Goal: Navigation & Orientation: Find specific page/section

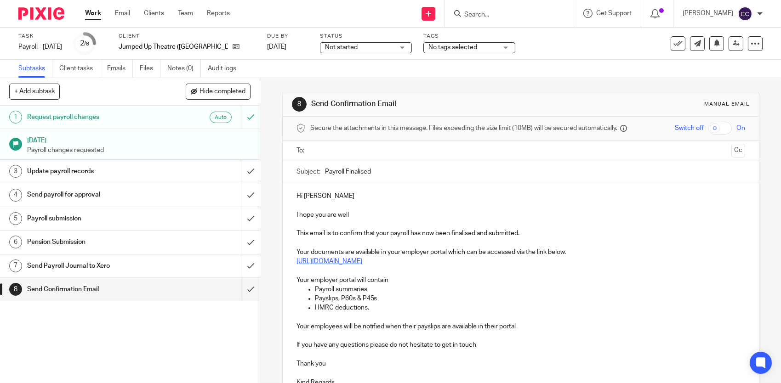
click at [358, 262] on link "https://client.brightpay.com/" at bounding box center [329, 261] width 66 height 6
drag, startPoint x: 375, startPoint y: 260, endPoint x: 294, endPoint y: 264, distance: 81.9
click at [296, 264] on p "https://client.brightpay.com/" at bounding box center [520, 261] width 448 height 9
click at [187, 14] on link "Team" at bounding box center [185, 13] width 15 height 9
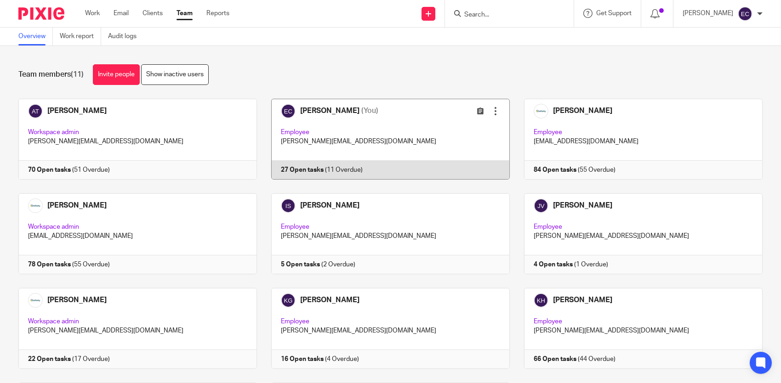
click at [351, 126] on link at bounding box center [383, 139] width 253 height 81
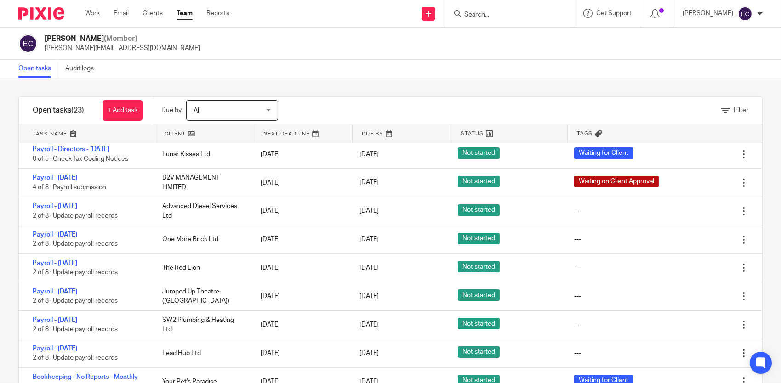
scroll to position [92, 0]
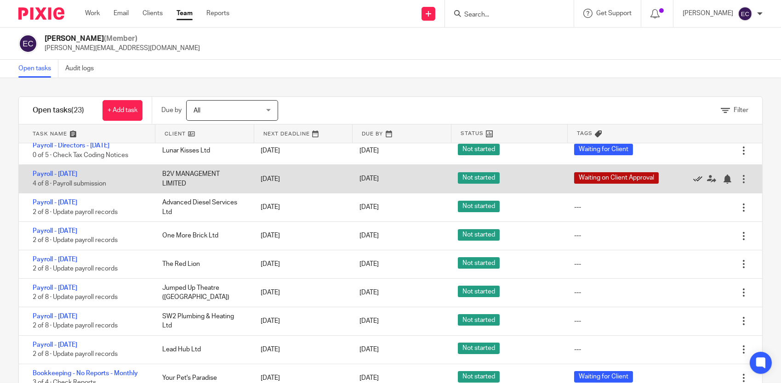
click at [693, 177] on icon at bounding box center [697, 179] width 9 height 9
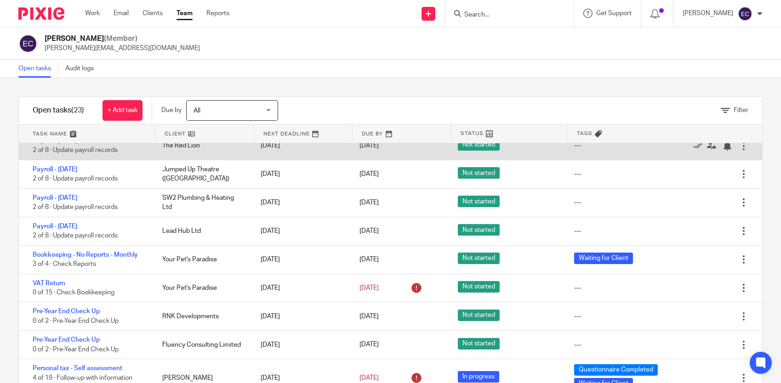
scroll to position [184, 0]
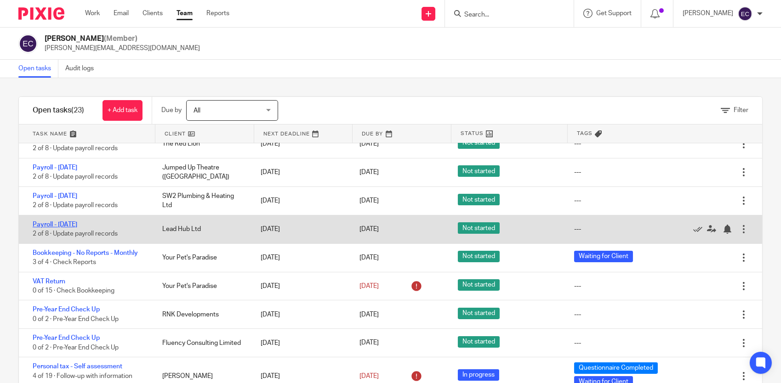
click at [77, 224] on link "Payroll - September 2025" at bounding box center [55, 224] width 45 height 6
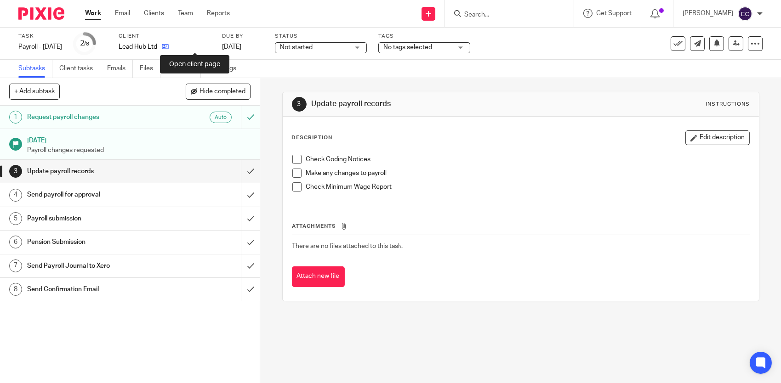
click at [169, 48] on icon at bounding box center [165, 46] width 7 height 7
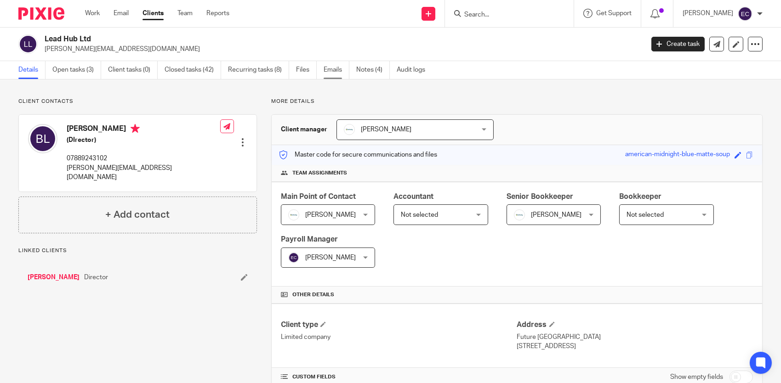
click at [340, 68] on link "Emails" at bounding box center [336, 70] width 26 height 18
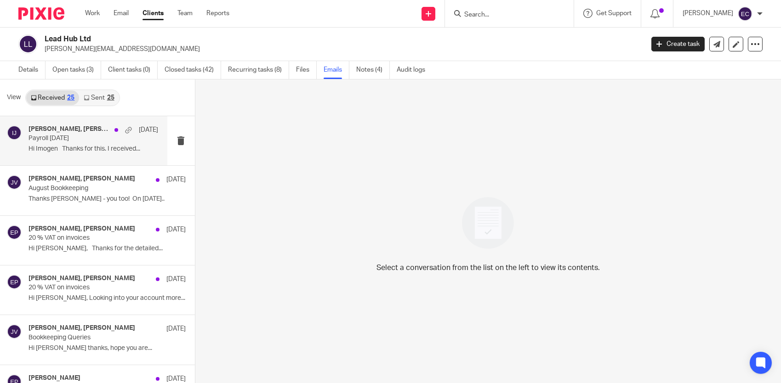
click at [103, 151] on p "Hi Imogen Thanks for this. I received..." at bounding box center [93, 149] width 130 height 8
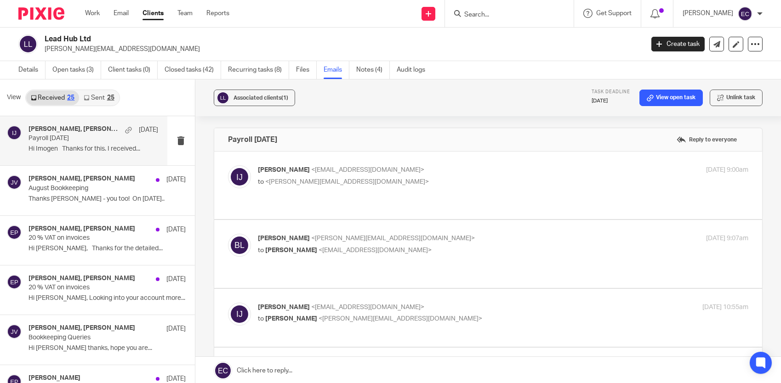
click at [295, 177] on p "to <brandon@leadhub.co.uk>" at bounding box center [421, 182] width 327 height 10
checkbox input "true"
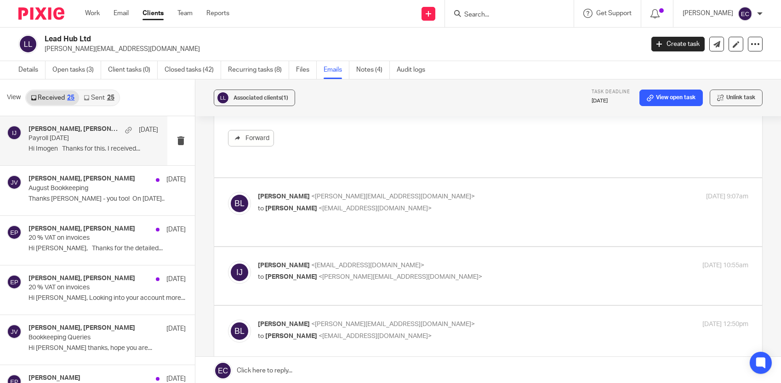
scroll to position [322, 0]
click at [289, 191] on div "Brandon Leeming <brandon@leadhub.co.uk> to Imogen Jarvis <imogen@infinity-accou…" at bounding box center [421, 200] width 327 height 21
checkbox input "true"
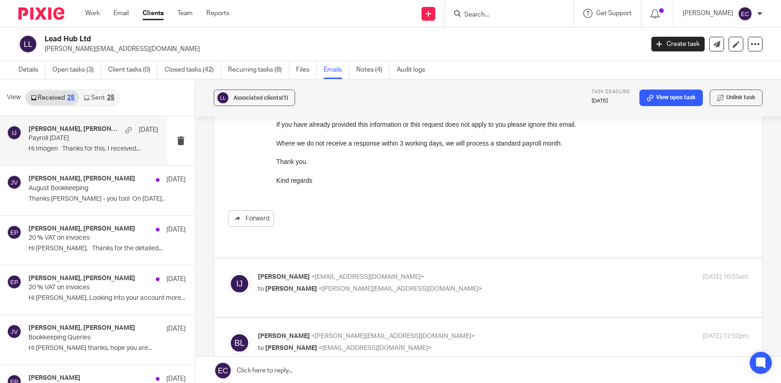
scroll to position [689, 0]
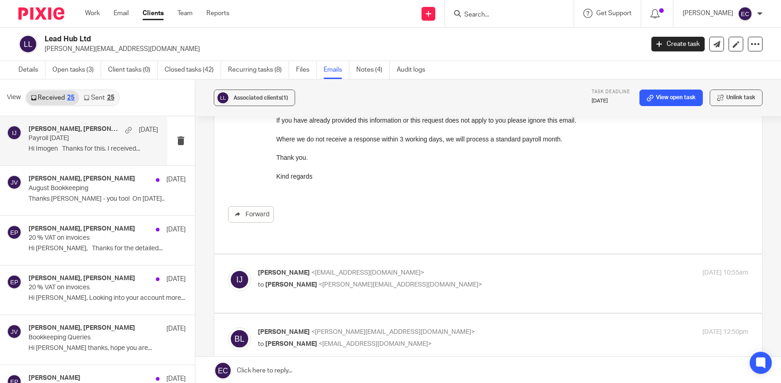
click at [311, 270] on span "<imogen@infinity-accounting.co.uk>" at bounding box center [367, 273] width 113 height 6
checkbox input "true"
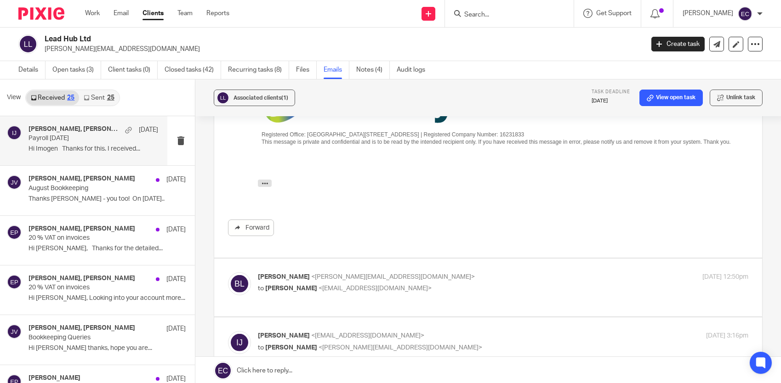
scroll to position [1057, 0]
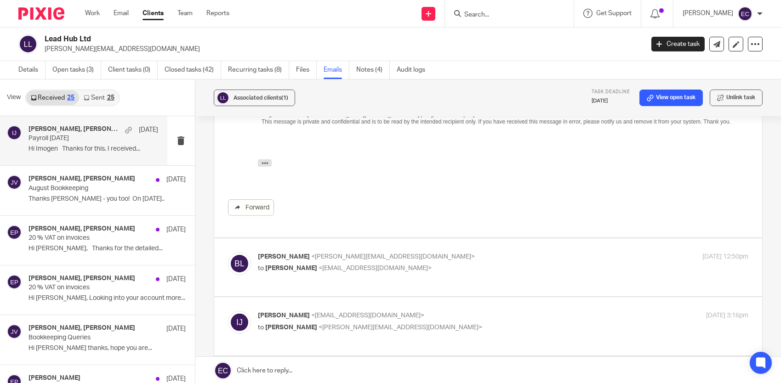
click at [395, 265] on span "<imogen@infinity-accounting.co.uk>" at bounding box center [374, 268] width 113 height 6
checkbox input "true"
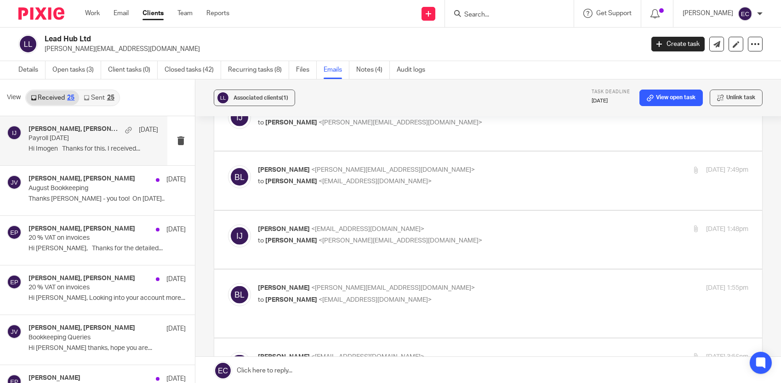
scroll to position [2113, 0]
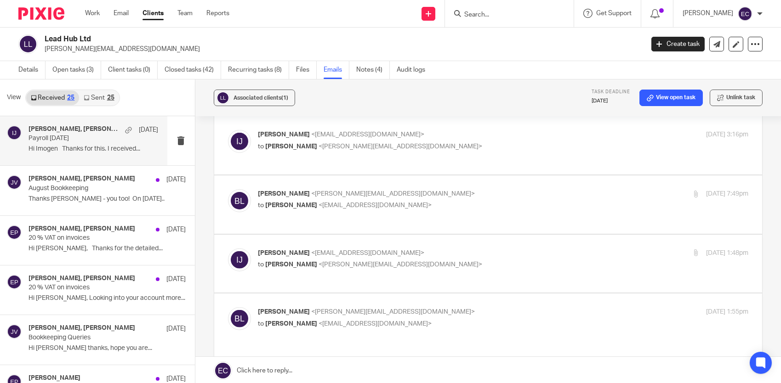
click at [362, 189] on p "Brandon Leeming <brandon@leadhub.co.uk>" at bounding box center [421, 194] width 327 height 10
checkbox input "true"
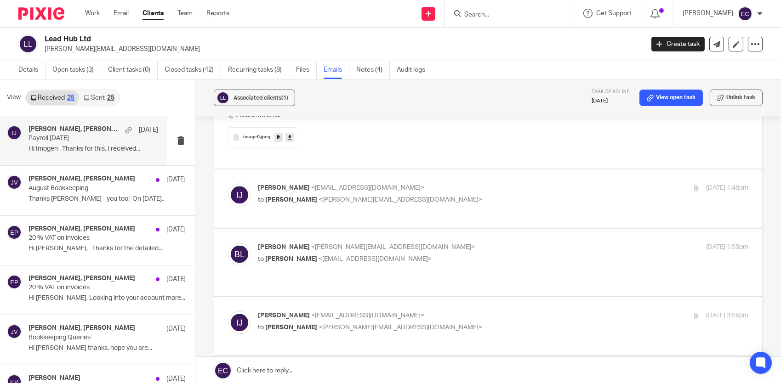
scroll to position [4089, 0]
click at [361, 240] on p "Brandon Leeming <brandon@leadhub.co.uk>" at bounding box center [421, 245] width 327 height 10
checkbox input "true"
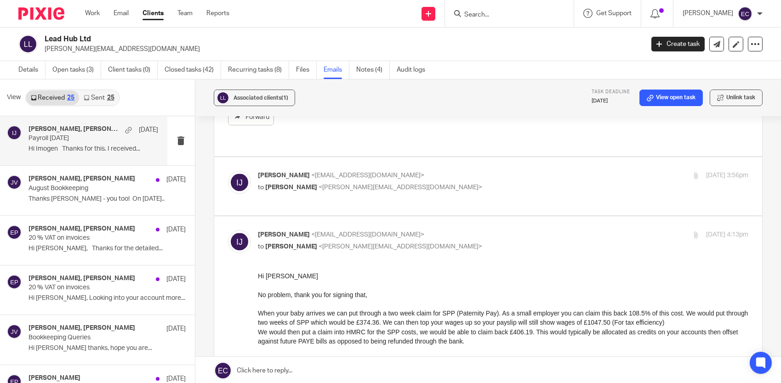
scroll to position [5881, 0]
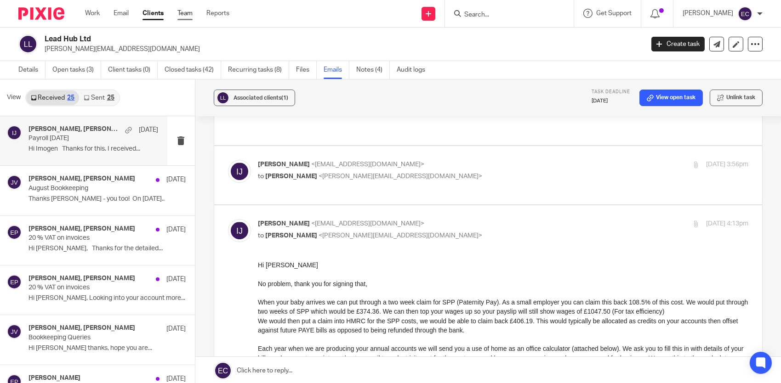
click at [185, 14] on link "Team" at bounding box center [184, 13] width 15 height 9
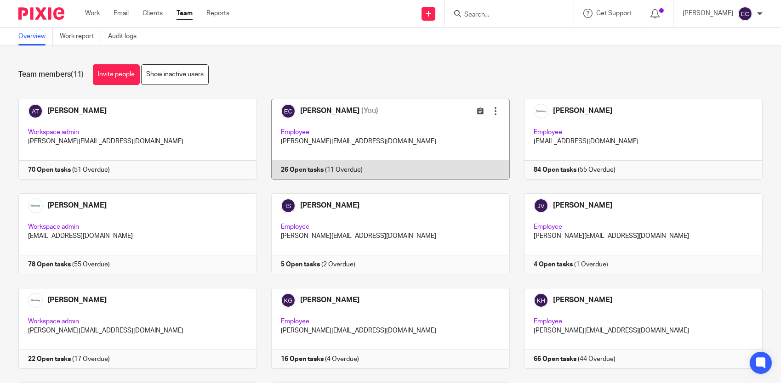
click at [348, 130] on link at bounding box center [383, 139] width 253 height 81
